Goal: Information Seeking & Learning: Learn about a topic

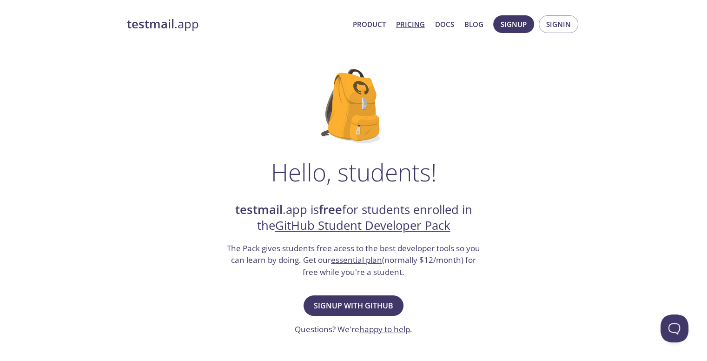
click at [415, 27] on link "Pricing" at bounding box center [410, 24] width 29 height 12
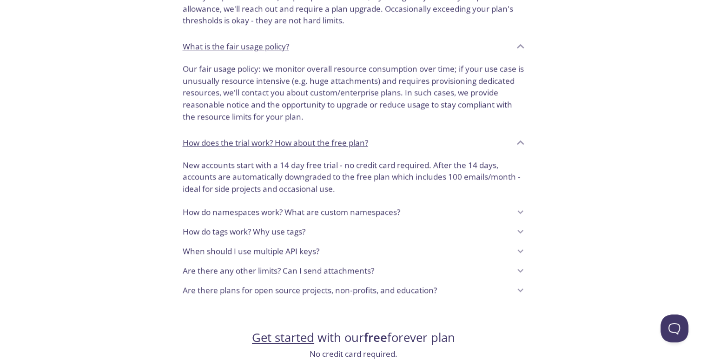
scroll to position [656, 0]
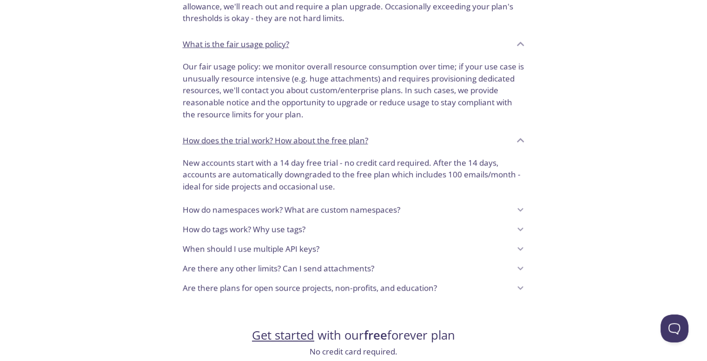
click at [411, 209] on div "How do namespaces work? What are custom namespaces?" at bounding box center [347, 210] width 328 height 16
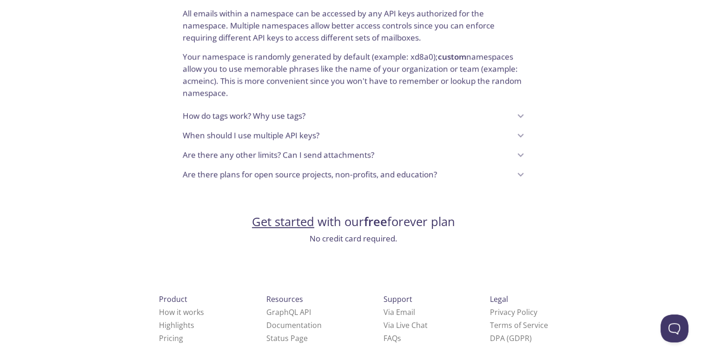
scroll to position [906, 0]
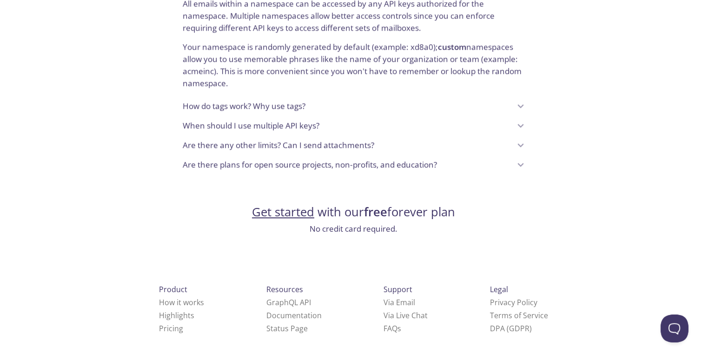
click at [394, 162] on p "Are there plans for open source projects, non-profits, and education?" at bounding box center [310, 165] width 254 height 12
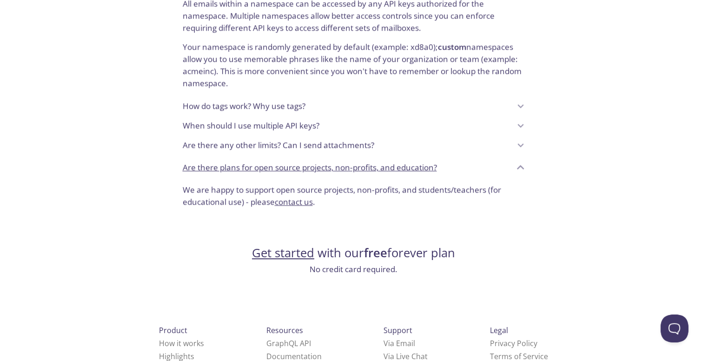
scroll to position [947, 0]
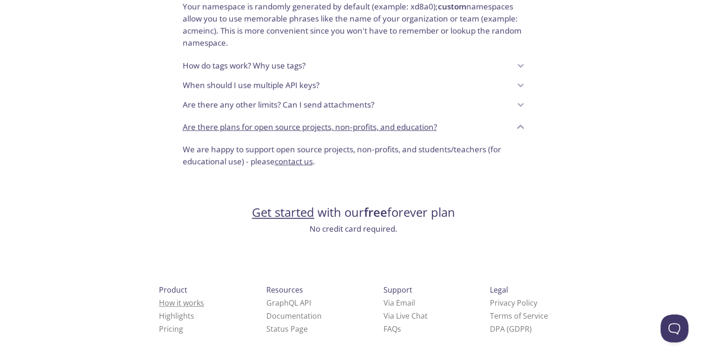
click at [173, 306] on link "How it works" at bounding box center [181, 303] width 45 height 10
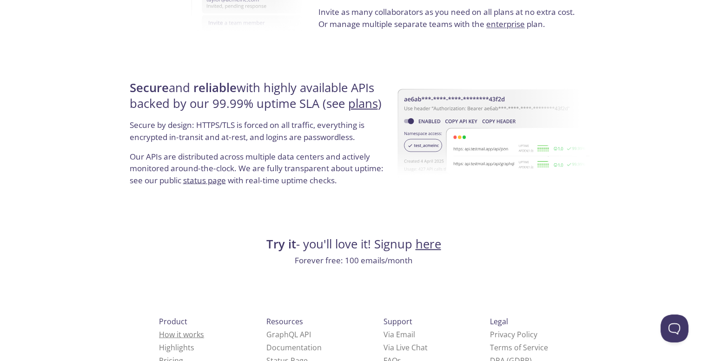
scroll to position [1766, 0]
